Goal: Use online tool/utility: Utilize a website feature to perform a specific function

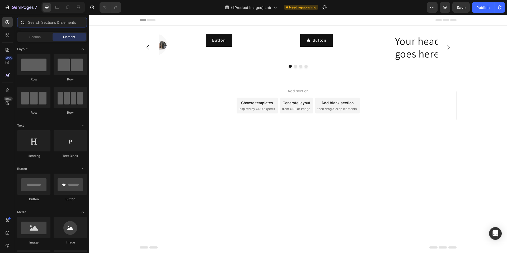
click at [68, 24] on input "text" at bounding box center [52, 22] width 70 height 11
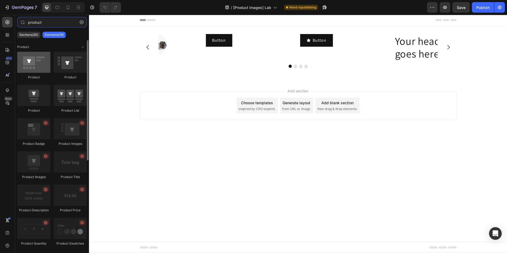
type input "product"
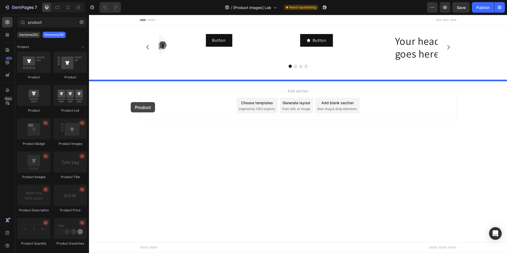
drag, startPoint x: 134, startPoint y: 84, endPoint x: 278, endPoint y: 166, distance: 166.1
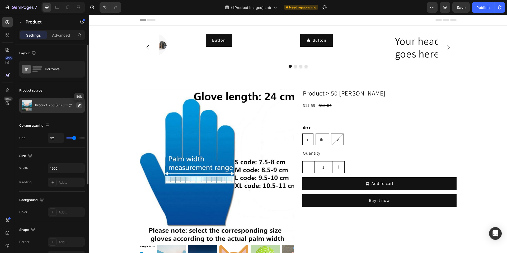
click at [77, 106] on button "button" at bounding box center [79, 105] width 6 height 6
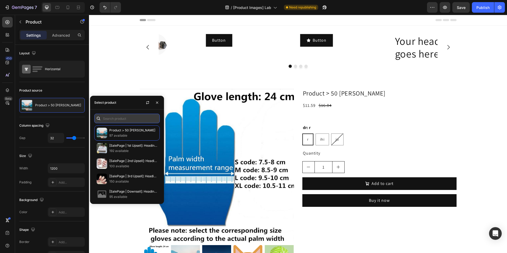
click at [123, 122] on input "text" at bounding box center [127, 119] width 66 height 10
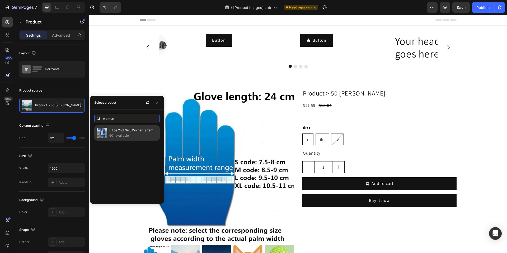
type input "women"
click at [132, 131] on p "[Hide 2nd, 3rd] Women's Temperament Thickened Tweed Medium-length Trench Coat" at bounding box center [133, 130] width 48 height 5
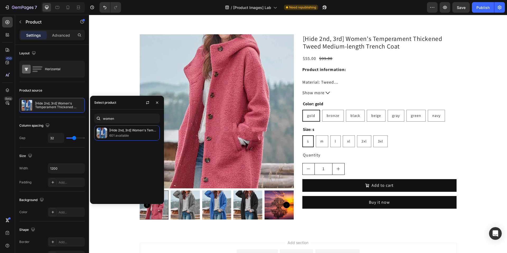
scroll to position [110, 0]
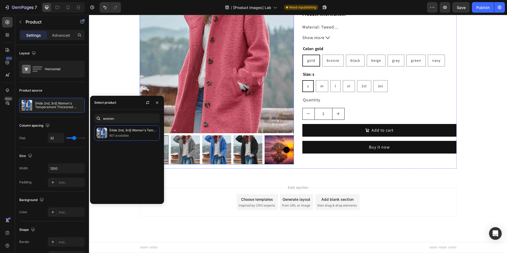
click at [257, 149] on img at bounding box center [247, 149] width 29 height 29
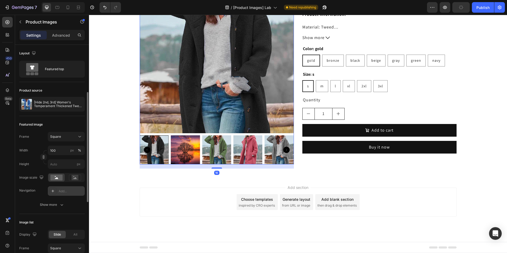
scroll to position [127, 0]
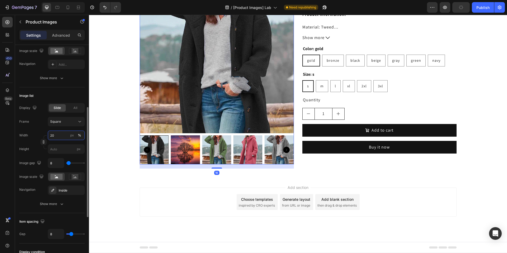
click at [57, 134] on input "20" at bounding box center [66, 136] width 37 height 10
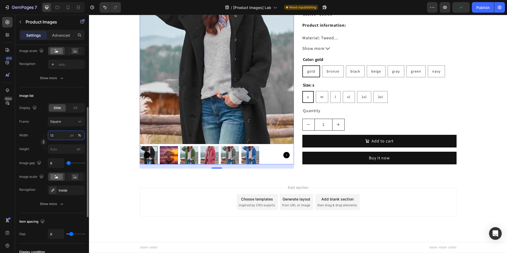
scroll to position [99, 0]
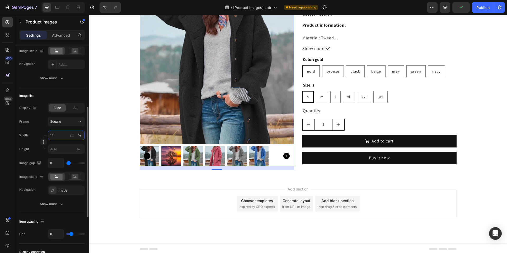
type input "15"
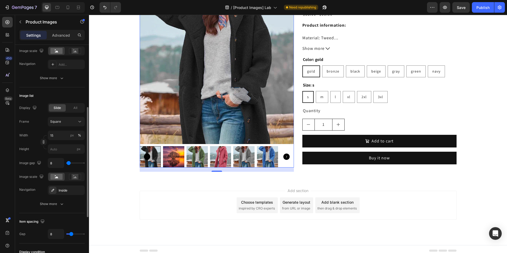
click at [40, 133] on div "Width 15 px %" at bounding box center [52, 136] width 66 height 10
click at [77, 190] on icon "button" at bounding box center [79, 190] width 4 height 4
click at [63, 192] on div "Add..." at bounding box center [71, 190] width 25 height 5
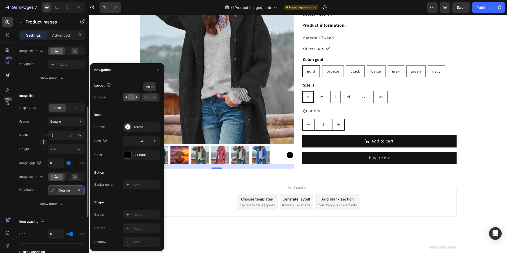
click at [152, 99] on rect at bounding box center [150, 98] width 12 height 6
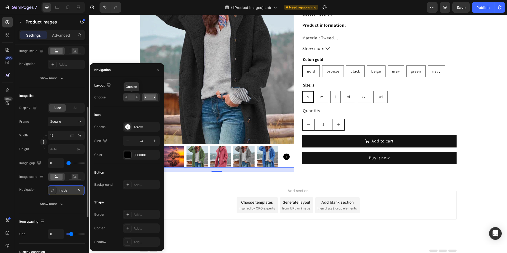
click at [132, 101] on div at bounding box center [131, 97] width 16 height 8
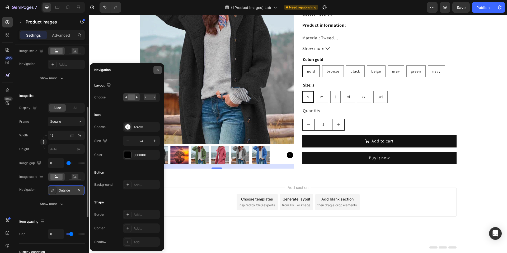
click at [156, 69] on icon "button" at bounding box center [158, 70] width 4 height 4
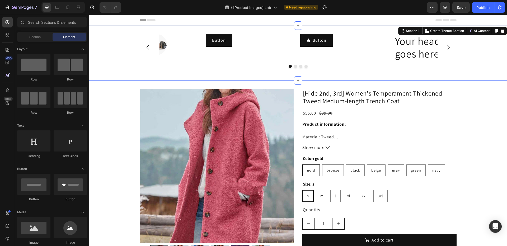
click at [120, 36] on div "Button Button Button Button Your heading text goes here Heading Image Carousel" at bounding box center [298, 53] width 418 height 38
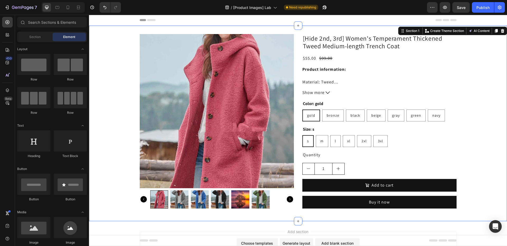
click at [120, 36] on div "Product Images [Hide 2nd, 3rd] Women's Temperament Thickened Tweed Medium-lengt…" at bounding box center [298, 123] width 418 height 179
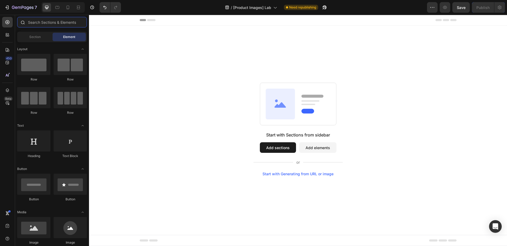
click at [70, 24] on input "text" at bounding box center [52, 22] width 70 height 11
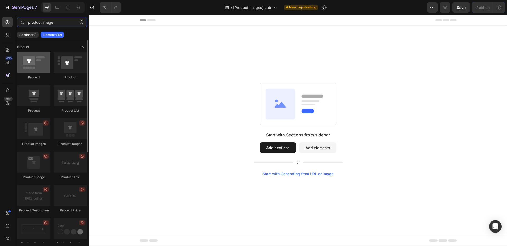
type input "product image"
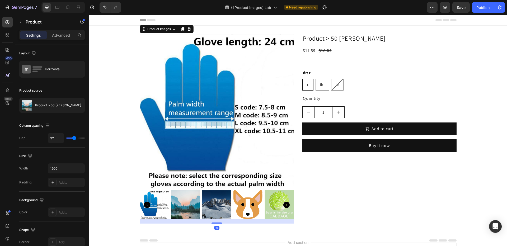
click at [218, 97] on img at bounding box center [217, 111] width 154 height 154
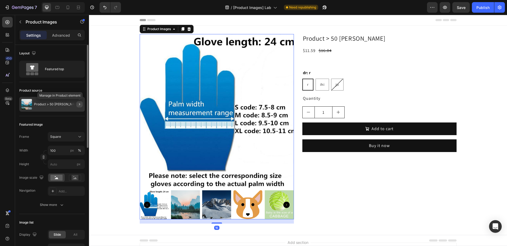
click at [81, 107] on button "button" at bounding box center [79, 104] width 6 height 6
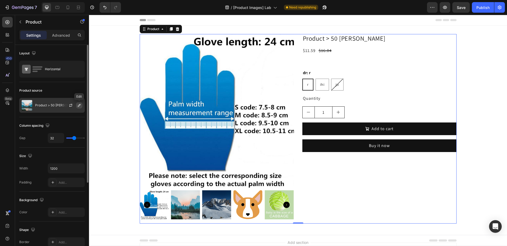
click at [80, 107] on button "button" at bounding box center [79, 105] width 6 height 6
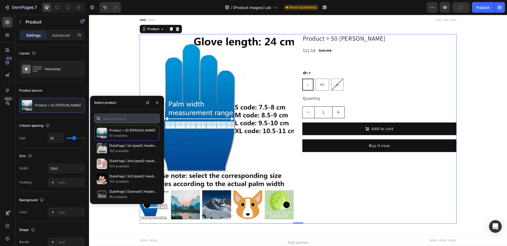
click at [146, 122] on input "text" at bounding box center [127, 119] width 66 height 10
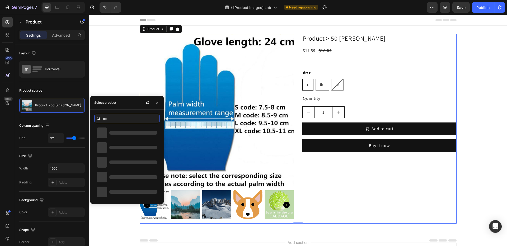
type input "o"
